Goal: Transaction & Acquisition: Purchase product/service

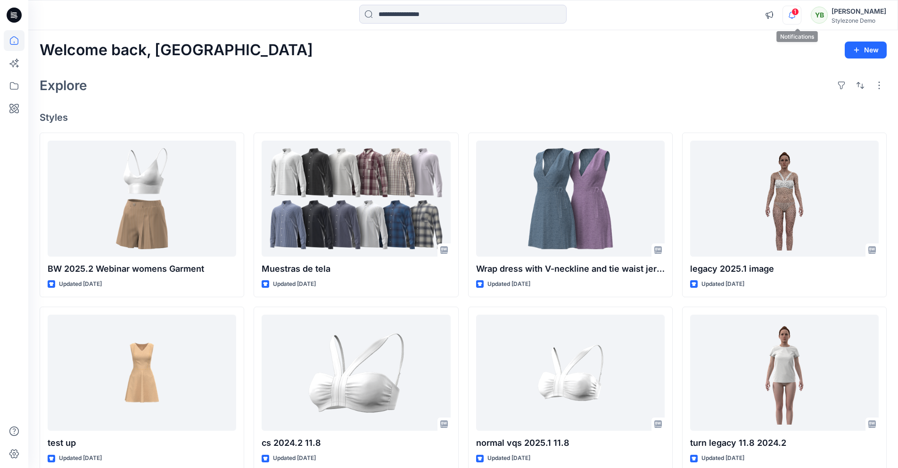
click at [797, 14] on icon "button" at bounding box center [792, 15] width 18 height 19
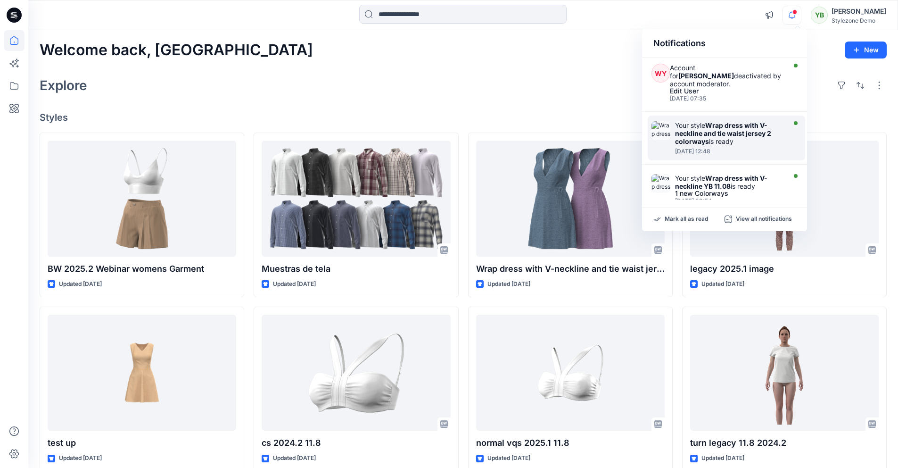
click at [722, 123] on strong "Wrap dress with V-neckline and tie waist jersey 2 colorways" at bounding box center [723, 133] width 96 height 24
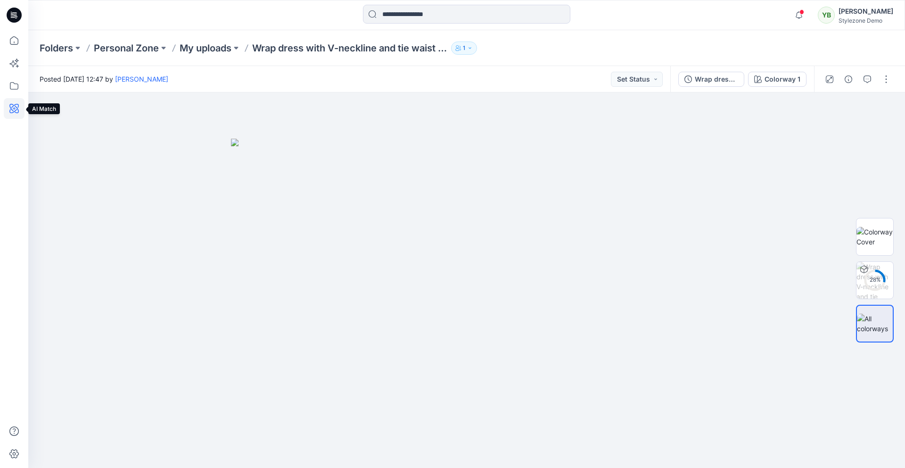
click at [12, 108] on icon at bounding box center [14, 108] width 21 height 21
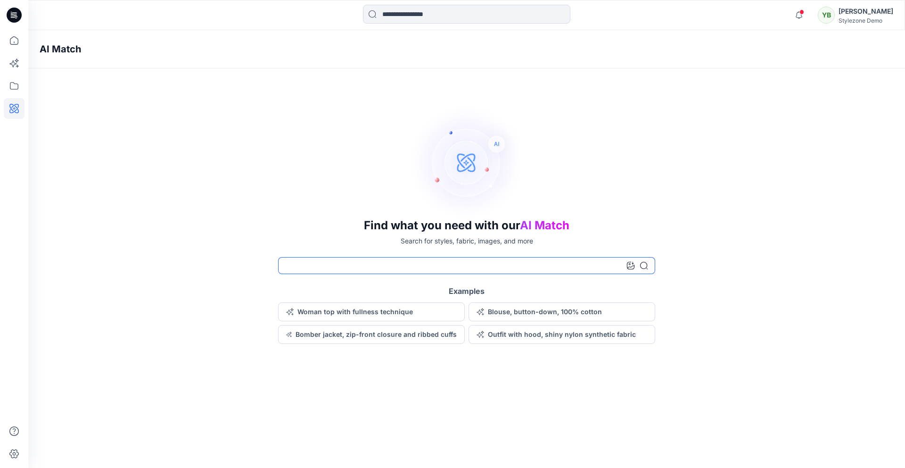
click at [341, 262] on input at bounding box center [466, 265] width 377 height 17
type input "*****"
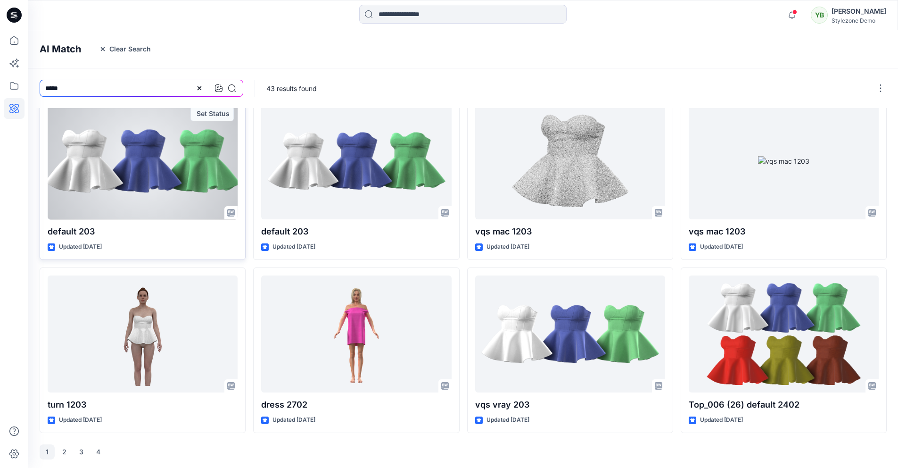
scroll to position [190, 0]
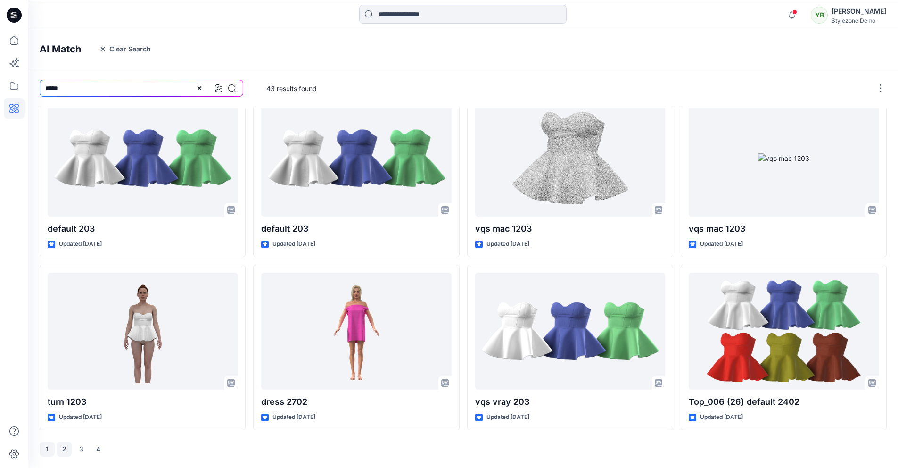
click at [65, 449] on button "2" at bounding box center [64, 448] width 15 height 15
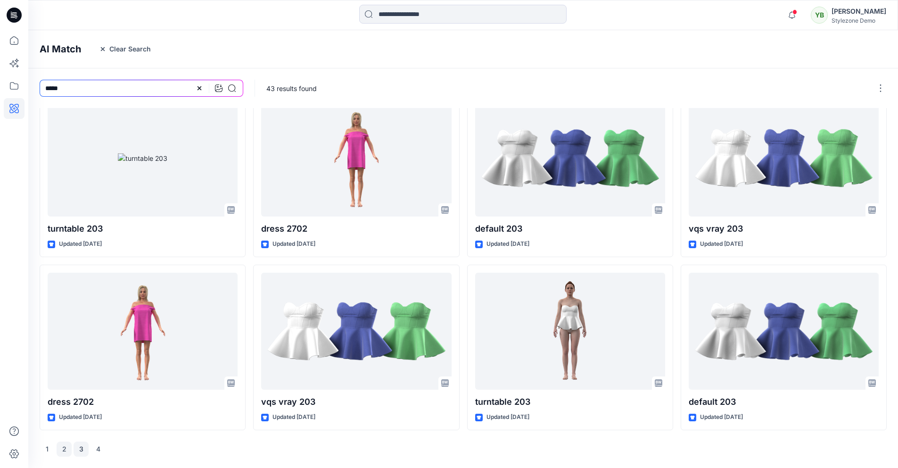
click at [81, 448] on button "3" at bounding box center [81, 448] width 15 height 15
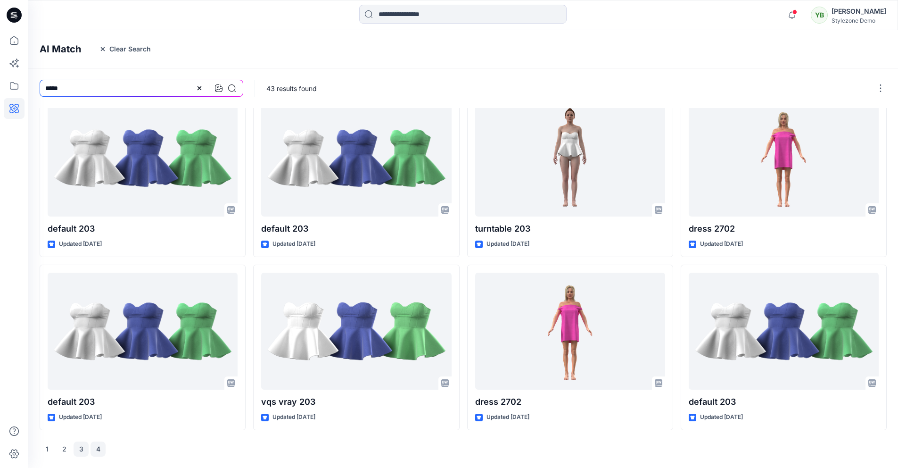
click at [98, 450] on button "4" at bounding box center [98, 448] width 15 height 15
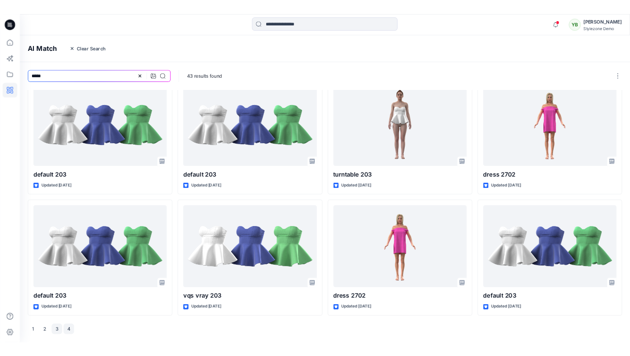
scroll to position [0, 0]
